Goal: Information Seeking & Learning: Check status

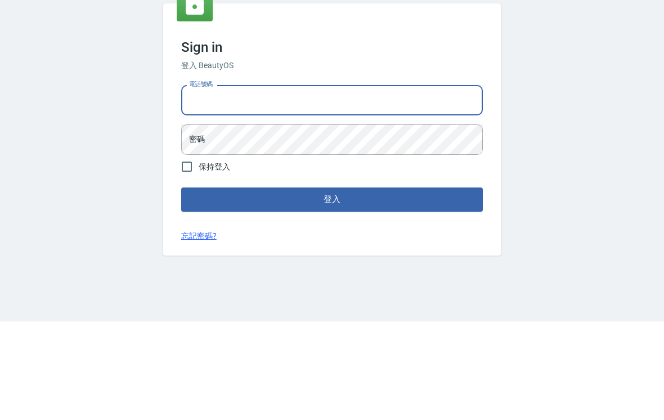
scroll to position [98, 0]
click at [339, 183] on input "電話號碼" at bounding box center [331, 198] width 301 height 30
type input "0985335300"
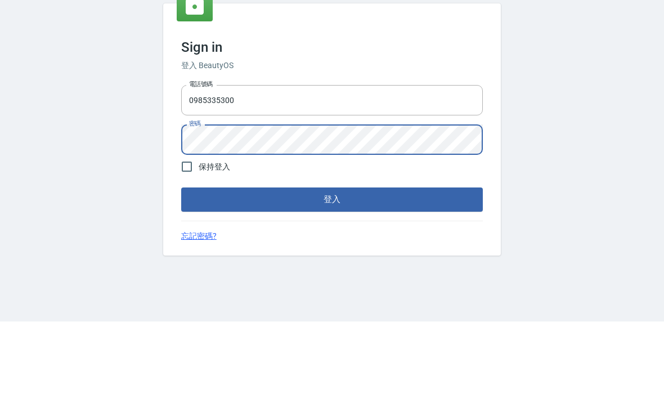
click at [581, 129] on div "Sign in 登入 BeautyOS 電話號碼 0985335300 電話號碼 密碼 密碼 保持登入 登入 忘記密碼?" at bounding box center [332, 228] width 664 height 384
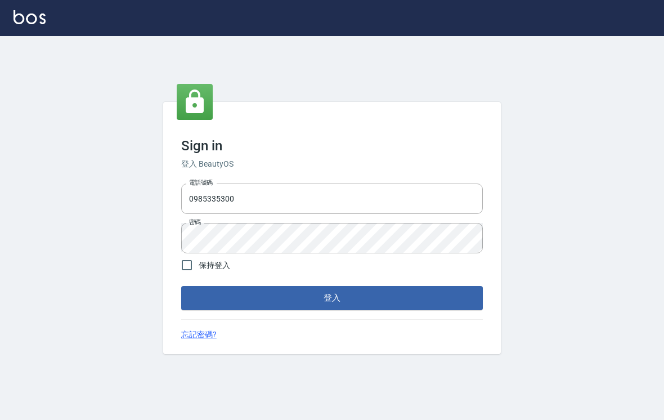
click at [188, 260] on input "保持登入" at bounding box center [187, 265] width 24 height 24
checkbox input "true"
click at [258, 291] on button "登入" at bounding box center [331, 298] width 301 height 24
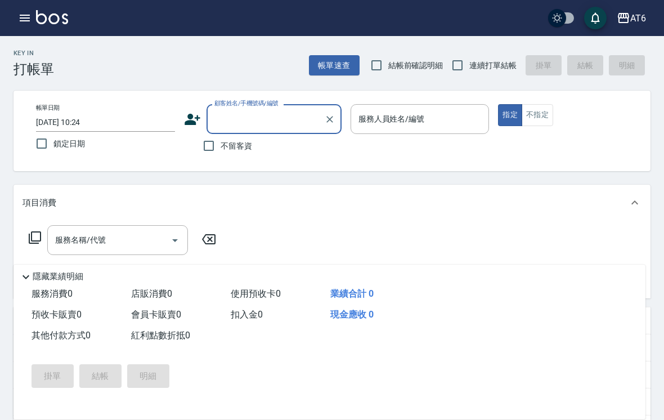
click at [643, 10] on button "AT6" at bounding box center [631, 18] width 38 height 23
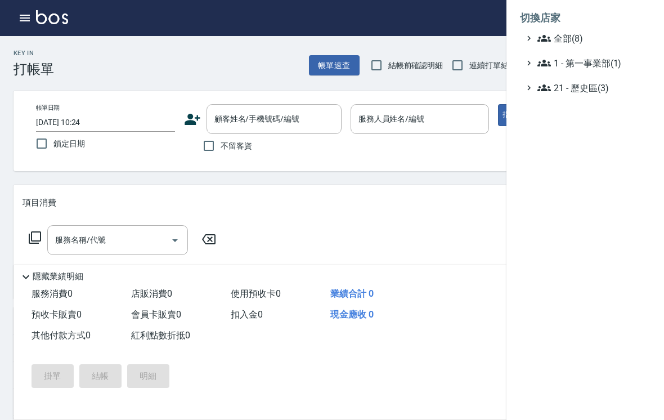
click at [596, 43] on span "全部(8)" at bounding box center [591, 37] width 109 height 13
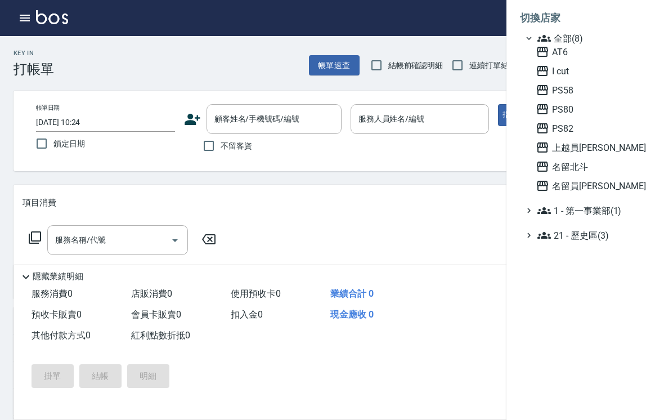
click at [589, 147] on span "上越員[PERSON_NAME]" at bounding box center [590, 147] width 110 height 13
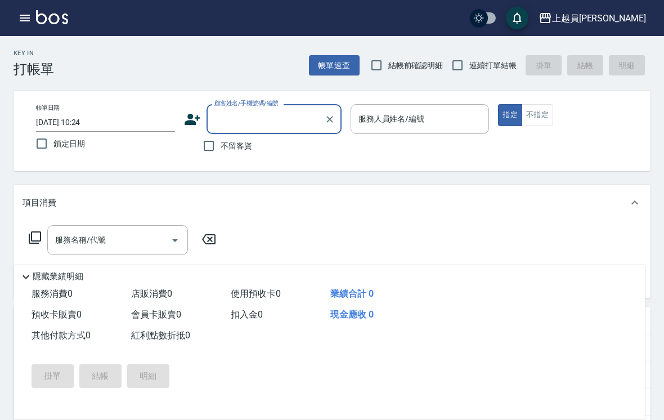
click at [8, 26] on div "上越員[PERSON_NAME]出" at bounding box center [332, 18] width 664 height 36
click at [8, 25] on div "上越員[PERSON_NAME]出" at bounding box center [332, 18] width 664 height 36
click at [23, 17] on icon "button" at bounding box center [24, 17] width 13 height 13
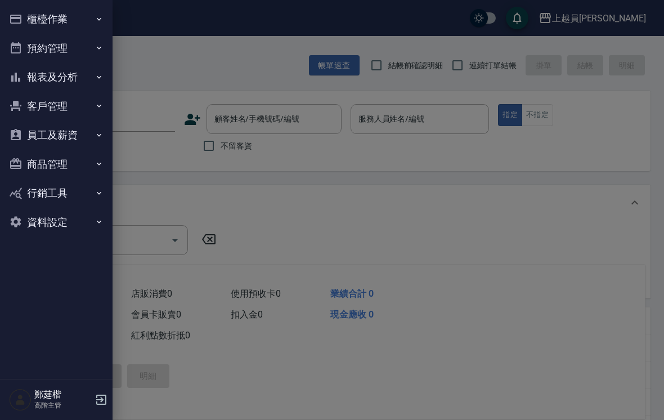
click at [89, 74] on button "報表及分析" at bounding box center [55, 76] width 103 height 29
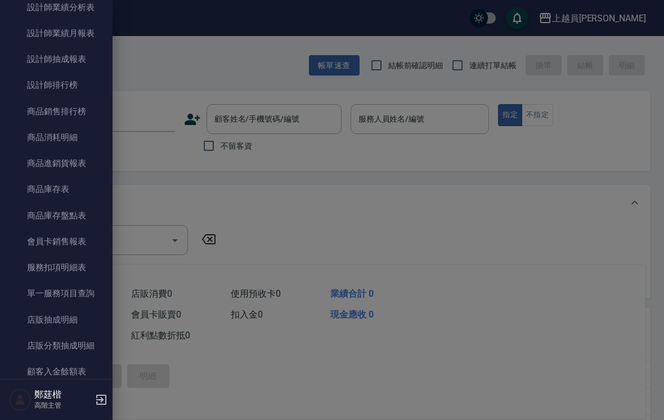
scroll to position [520, 0]
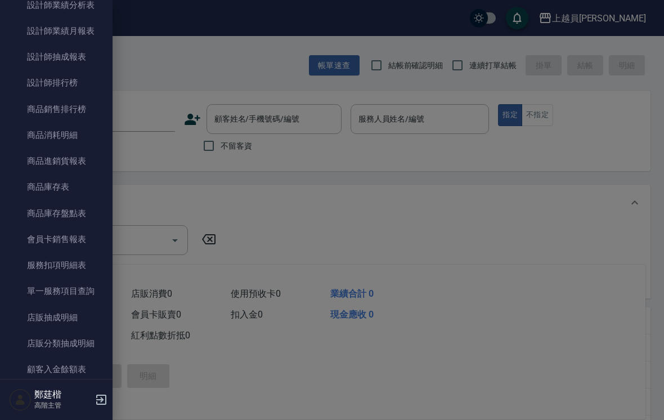
click at [62, 281] on link "單一服務項目查詢" at bounding box center [55, 291] width 103 height 26
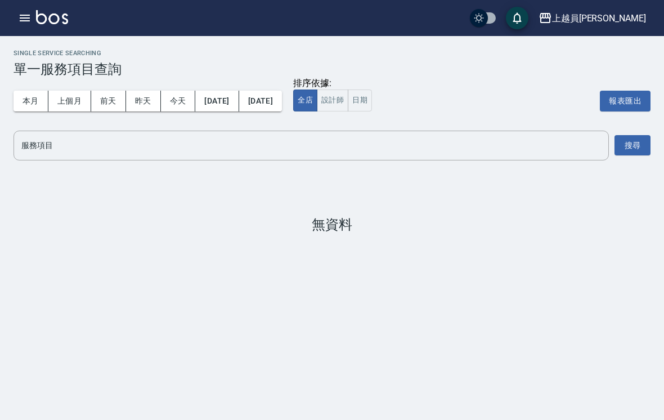
click at [106, 138] on input "服務項目" at bounding box center [311, 146] width 585 height 20
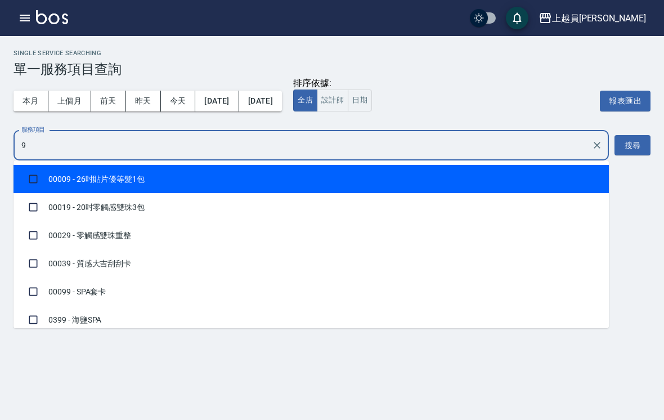
type input "99"
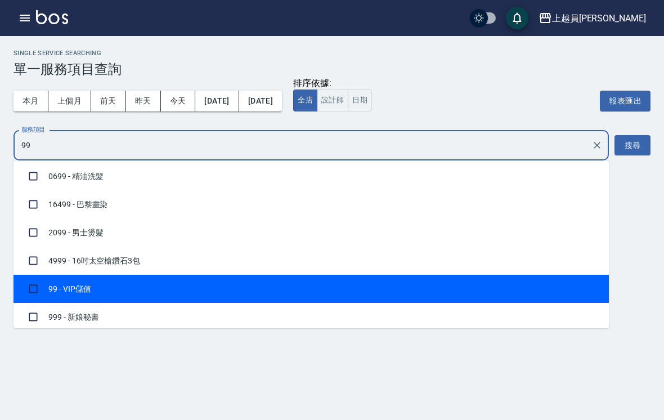
click at [150, 289] on li "99 - VIP儲值" at bounding box center [310, 288] width 595 height 28
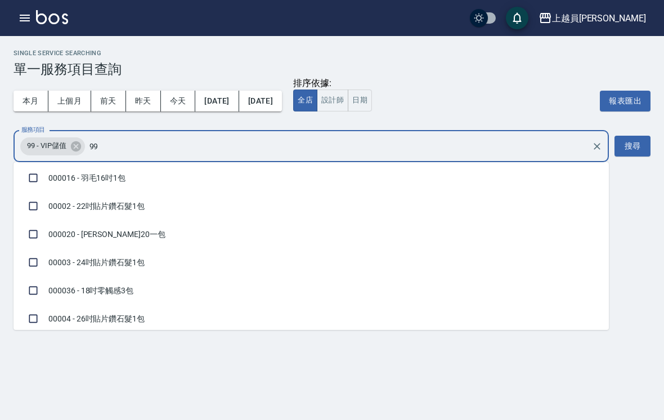
checkbox input "true"
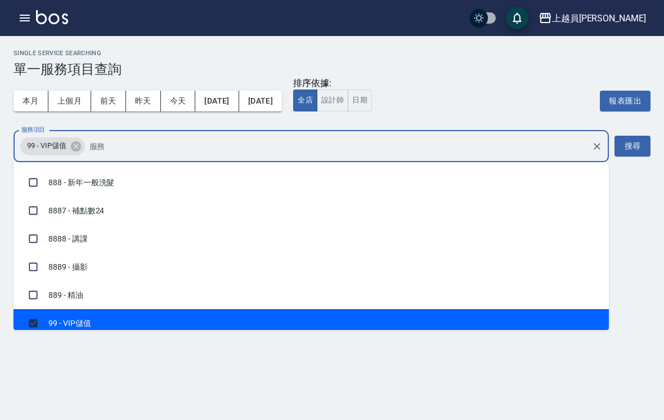
click at [635, 148] on button "搜尋" at bounding box center [632, 146] width 36 height 21
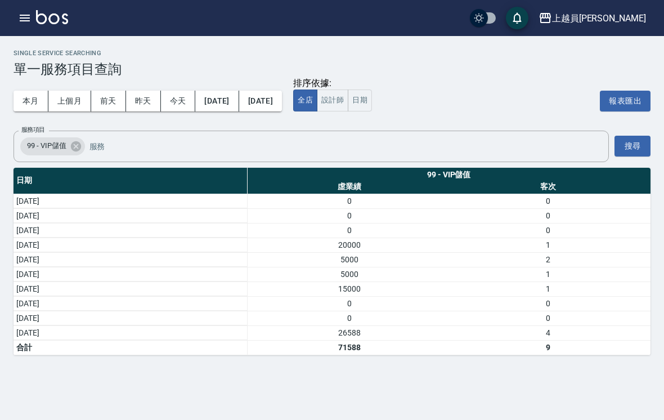
click at [80, 100] on button "上個月" at bounding box center [69, 101] width 43 height 21
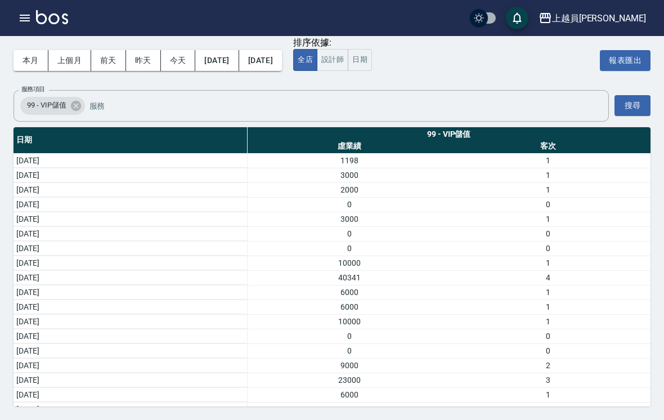
click at [21, 28] on button "button" at bounding box center [24, 18] width 22 height 22
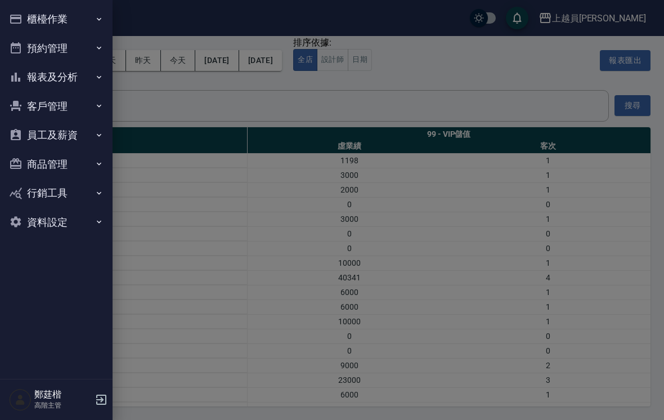
click at [75, 74] on button "報表及分析" at bounding box center [55, 76] width 103 height 29
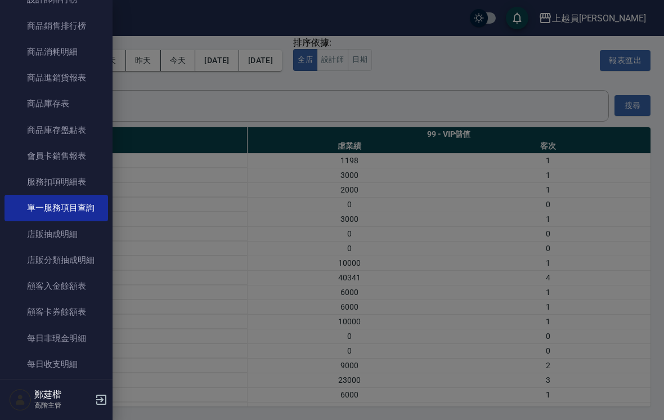
scroll to position [609, 0]
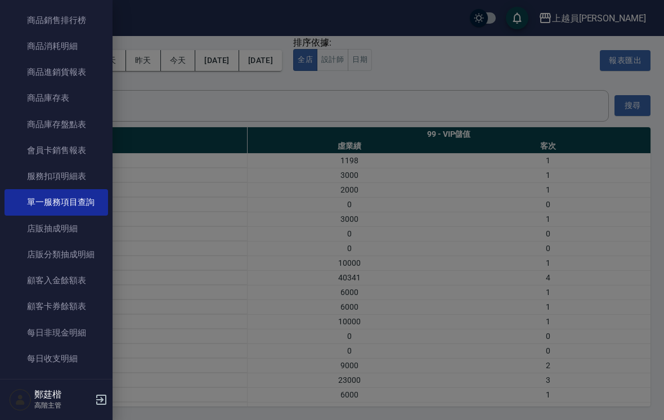
click at [70, 331] on link "每日非現金明細" at bounding box center [55, 332] width 103 height 26
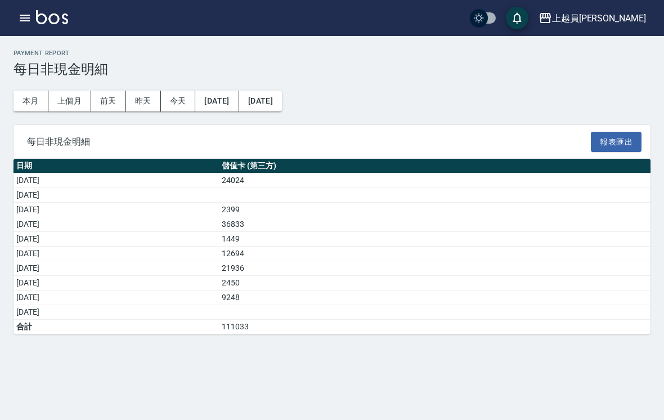
click at [73, 98] on button "上個月" at bounding box center [69, 101] width 43 height 21
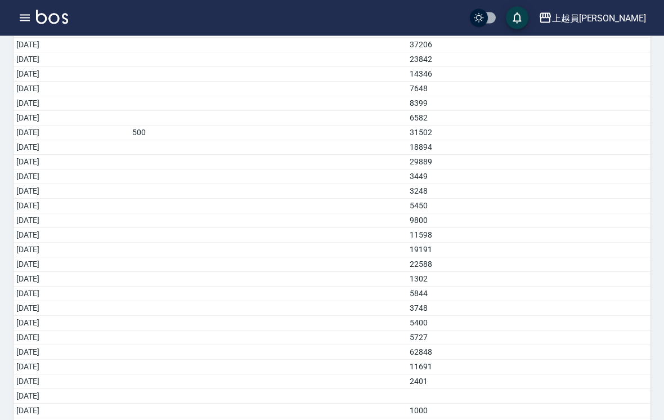
scroll to position [217, 0]
